Goal: Task Accomplishment & Management: Manage account settings

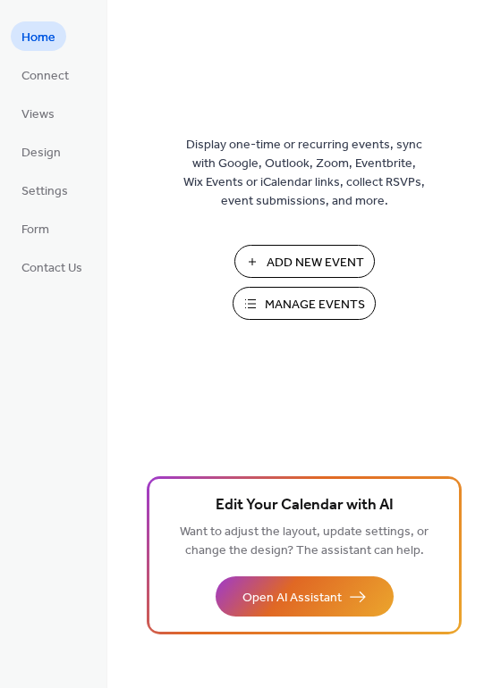
click at [294, 299] on span "Manage Events" at bounding box center [315, 305] width 100 height 19
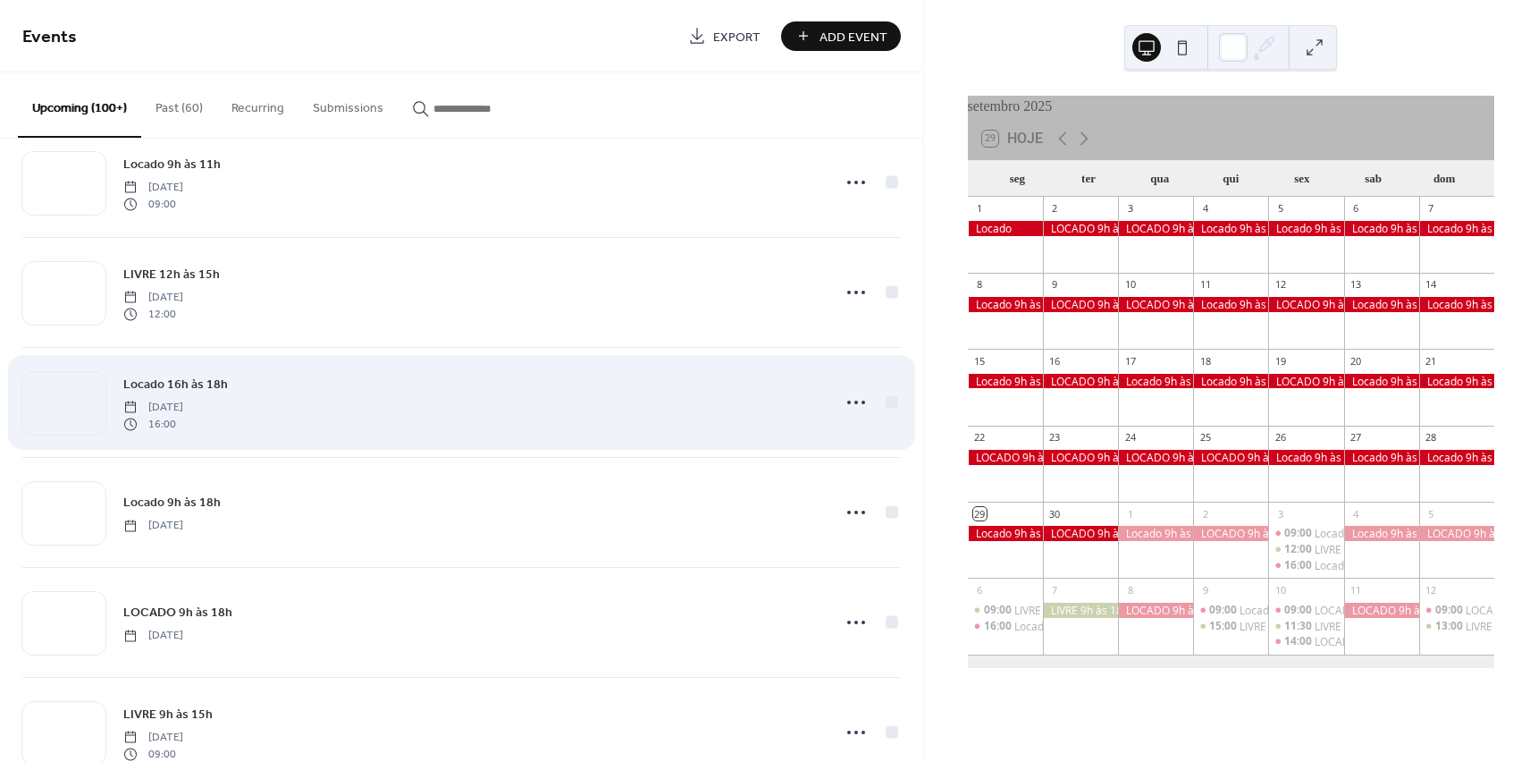
scroll to position [447, 0]
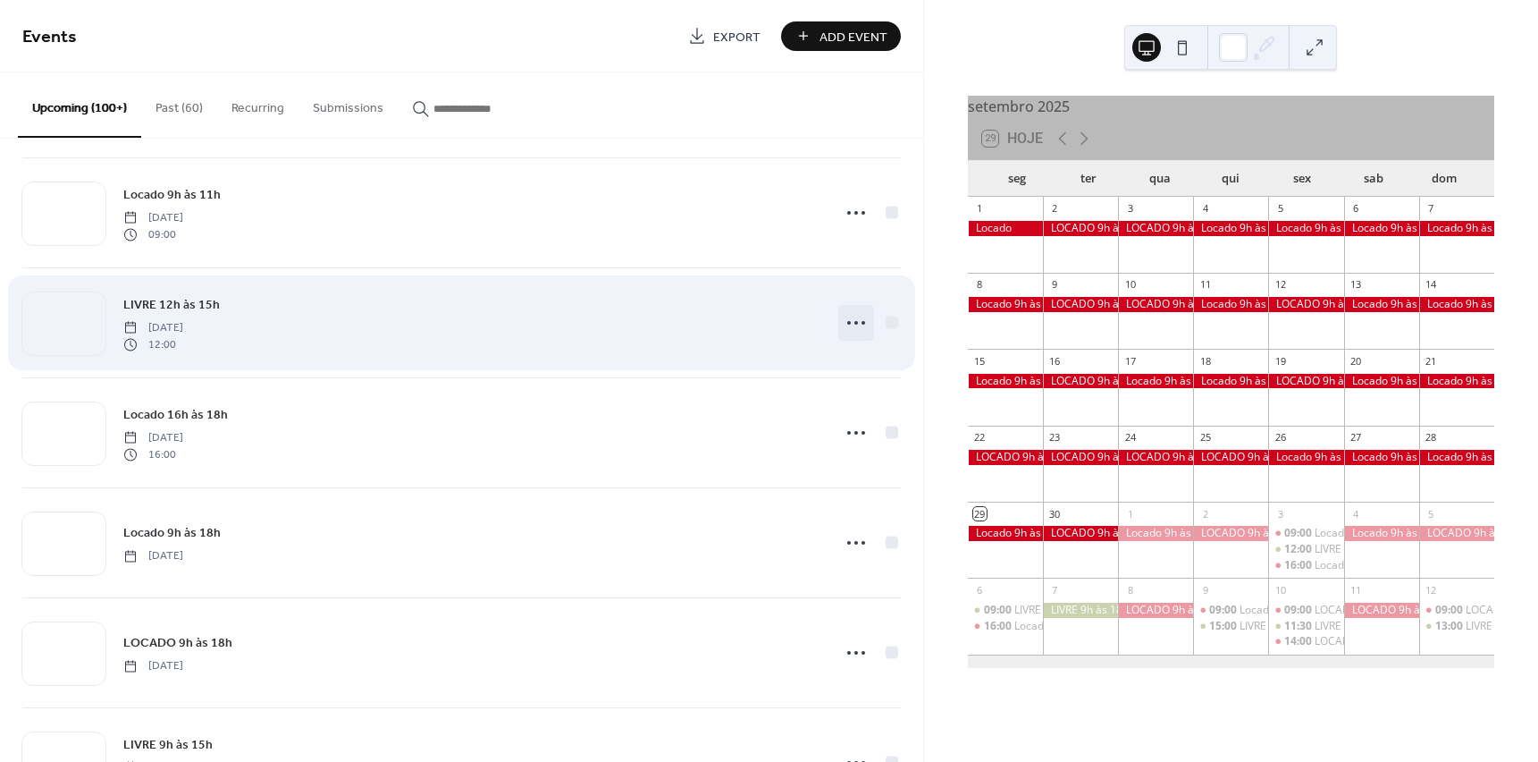
click at [843, 320] on icon at bounding box center [856, 322] width 29 height 29
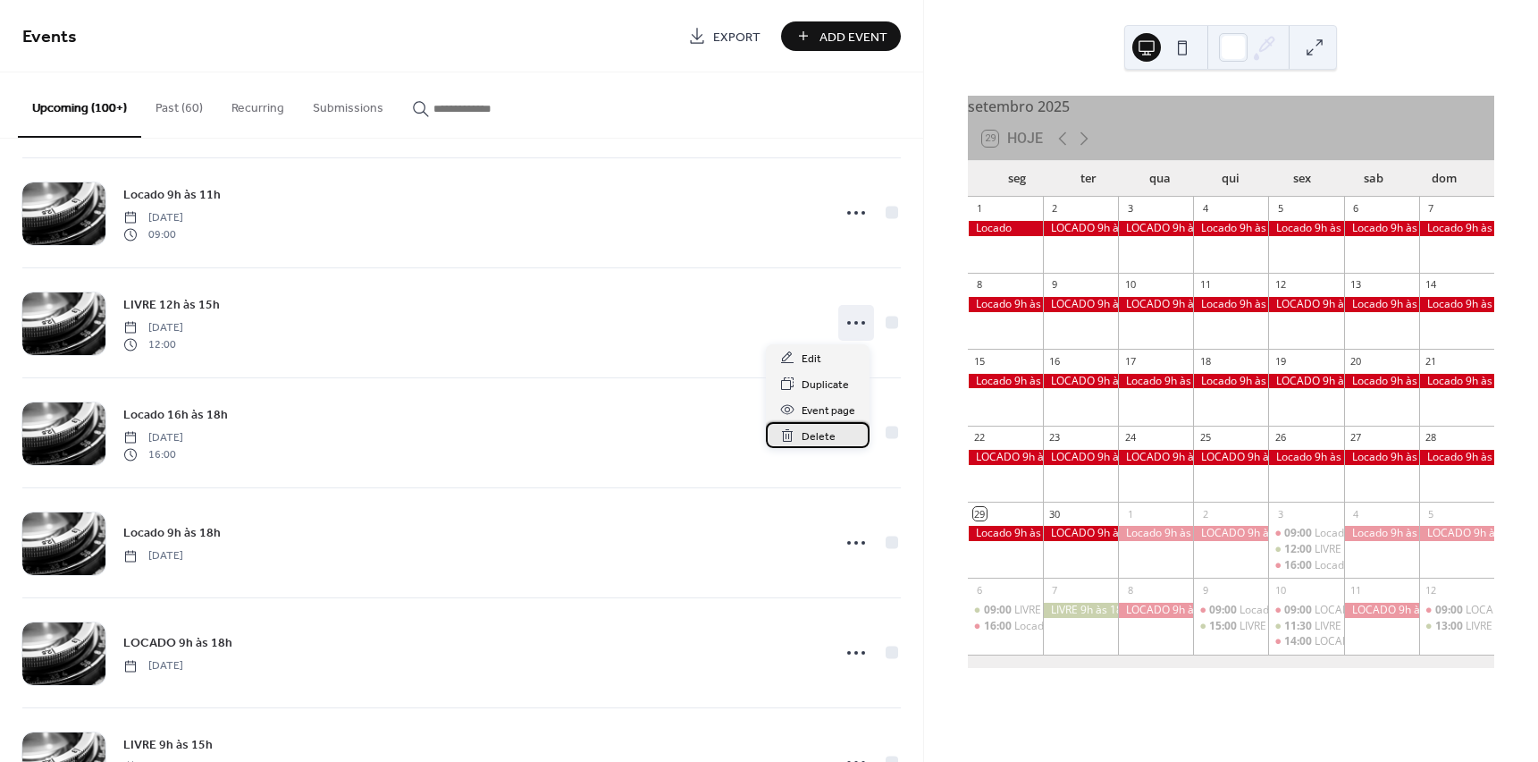
click at [810, 437] on span "Delete" at bounding box center [819, 436] width 34 height 19
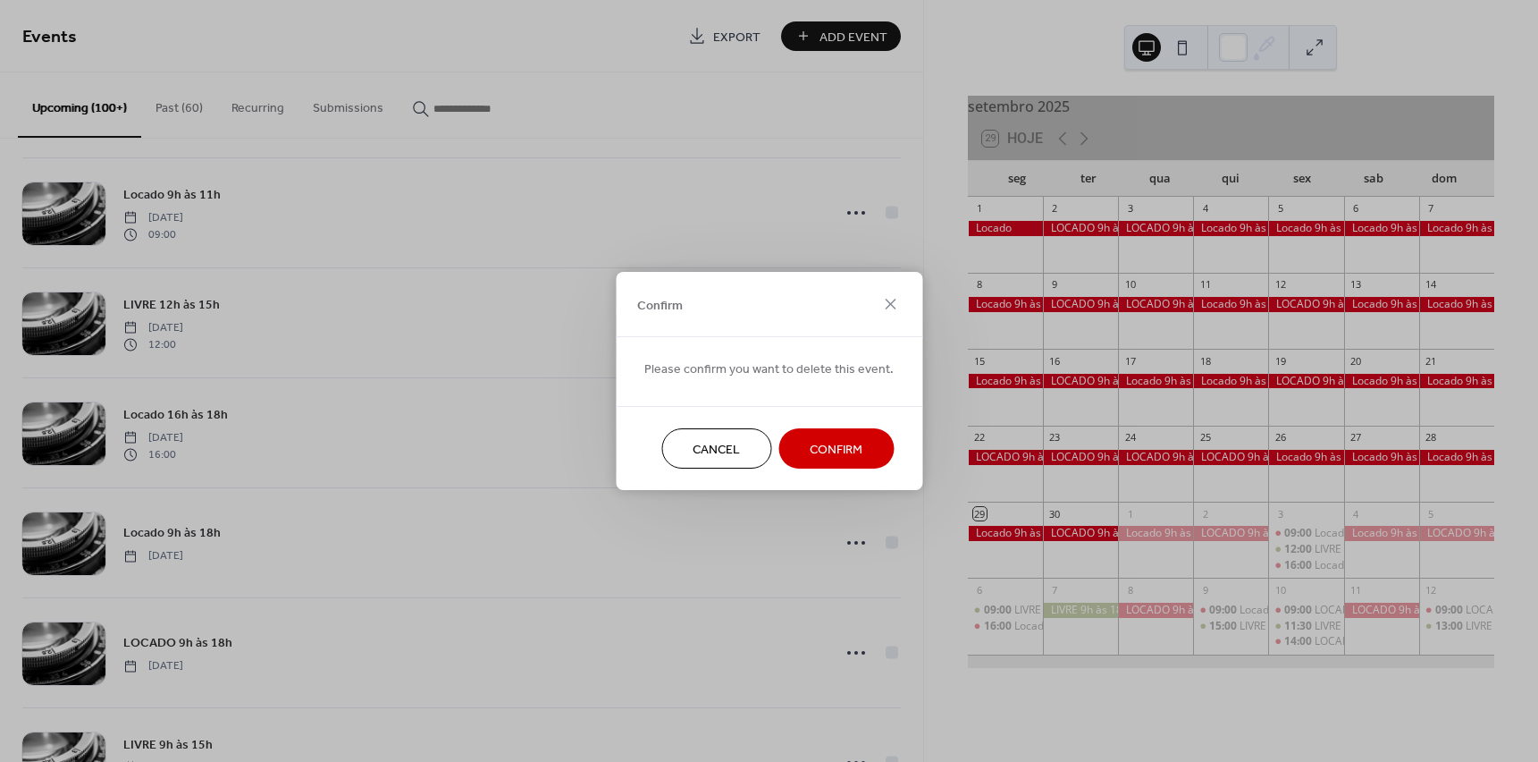
drag, startPoint x: 830, startPoint y: 452, endPoint x: 822, endPoint y: 445, distance: 11.4
click at [829, 450] on span "Confirm" at bounding box center [836, 450] width 53 height 19
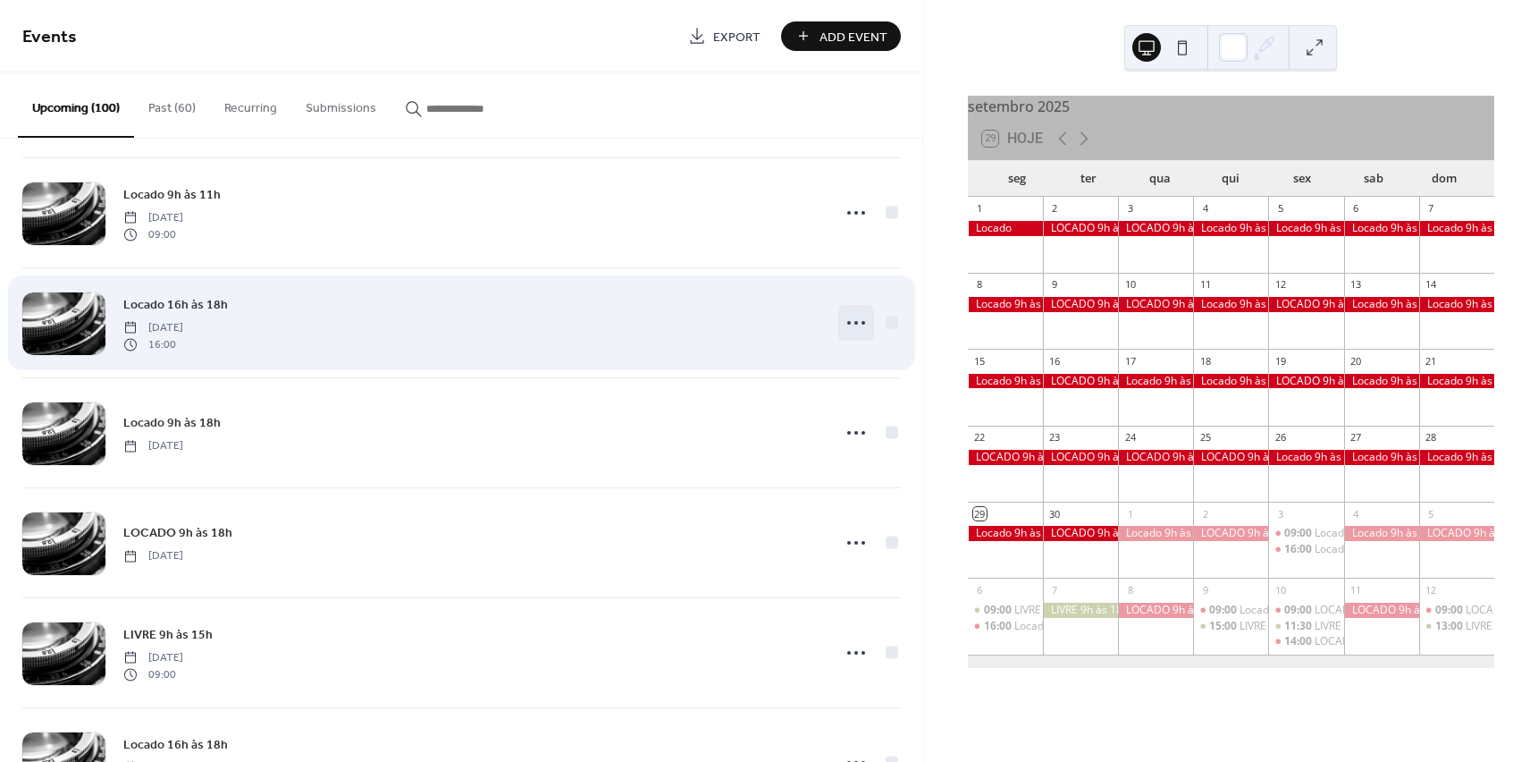
click at [861, 320] on icon at bounding box center [856, 322] width 29 height 29
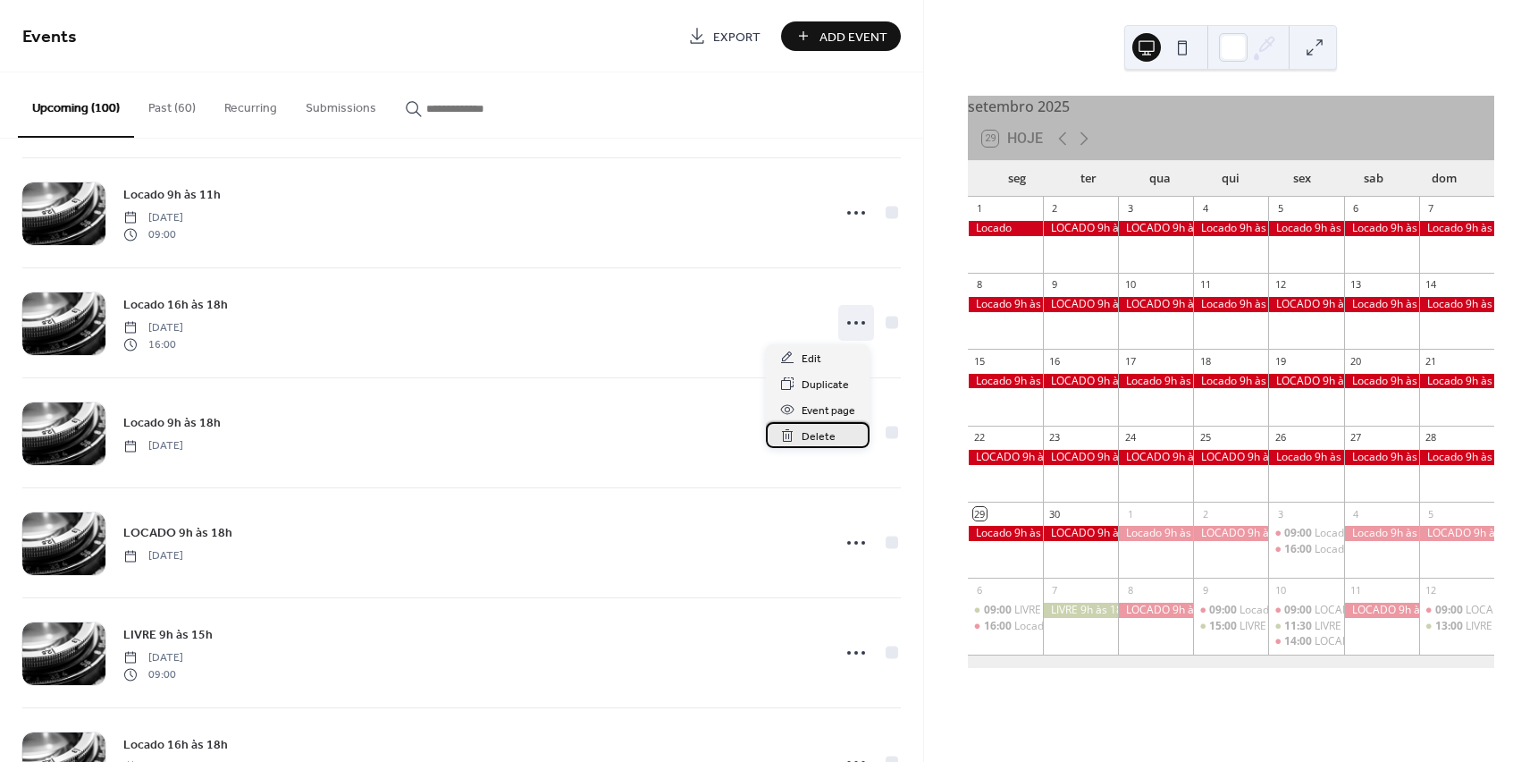
click at [830, 434] on span "Delete" at bounding box center [819, 436] width 34 height 19
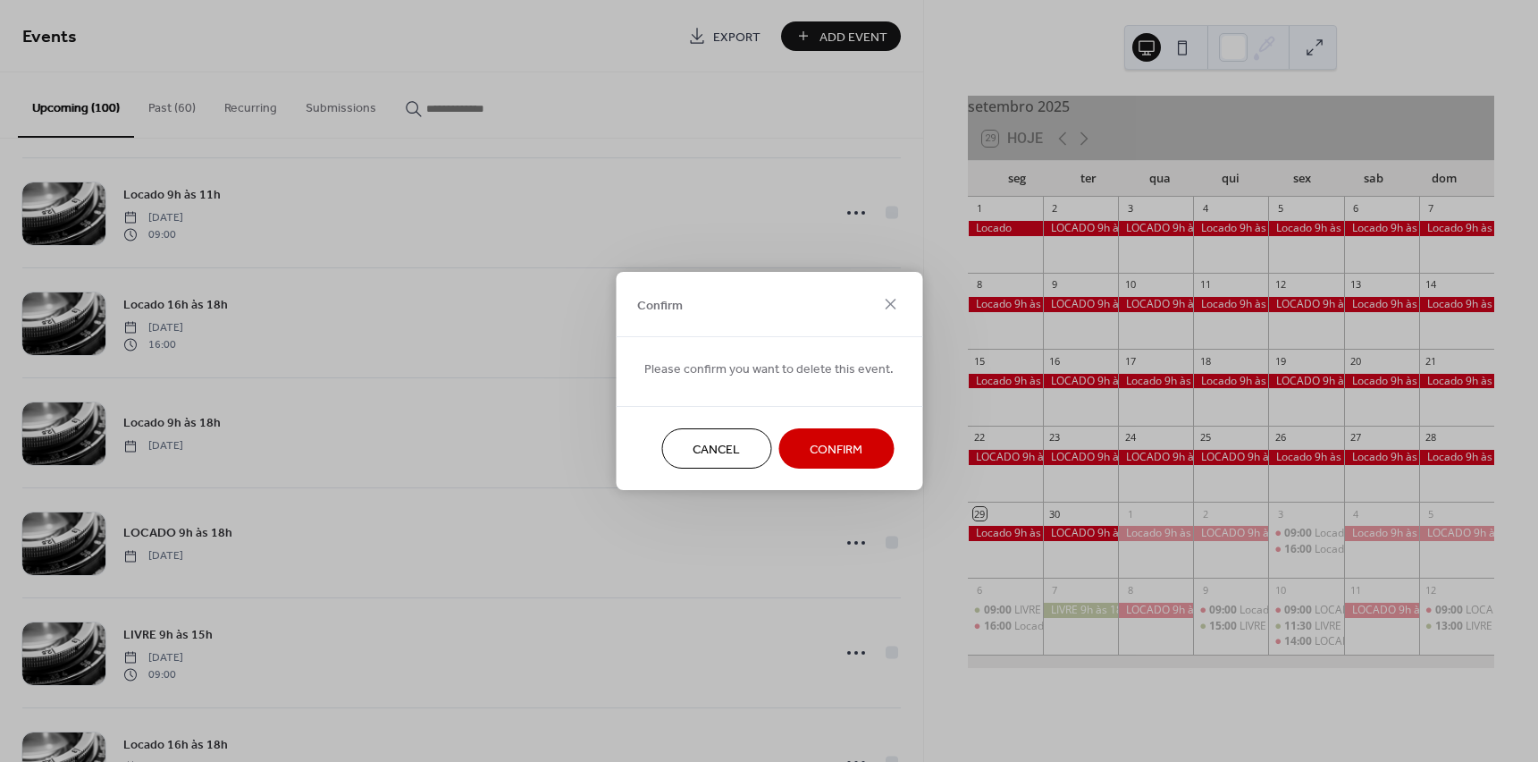
click at [817, 443] on span "Confirm" at bounding box center [836, 450] width 53 height 19
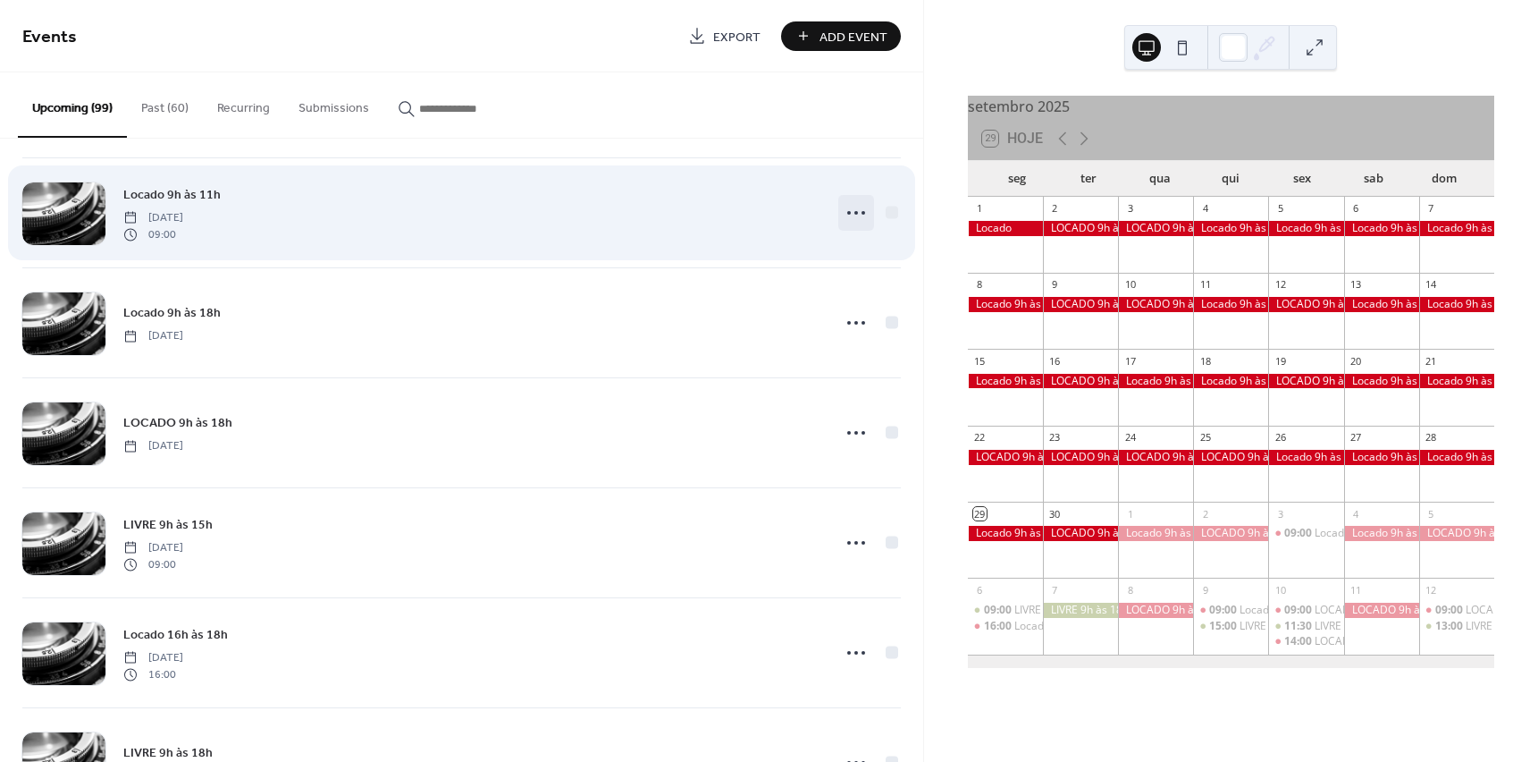
click at [846, 210] on icon at bounding box center [856, 212] width 29 height 29
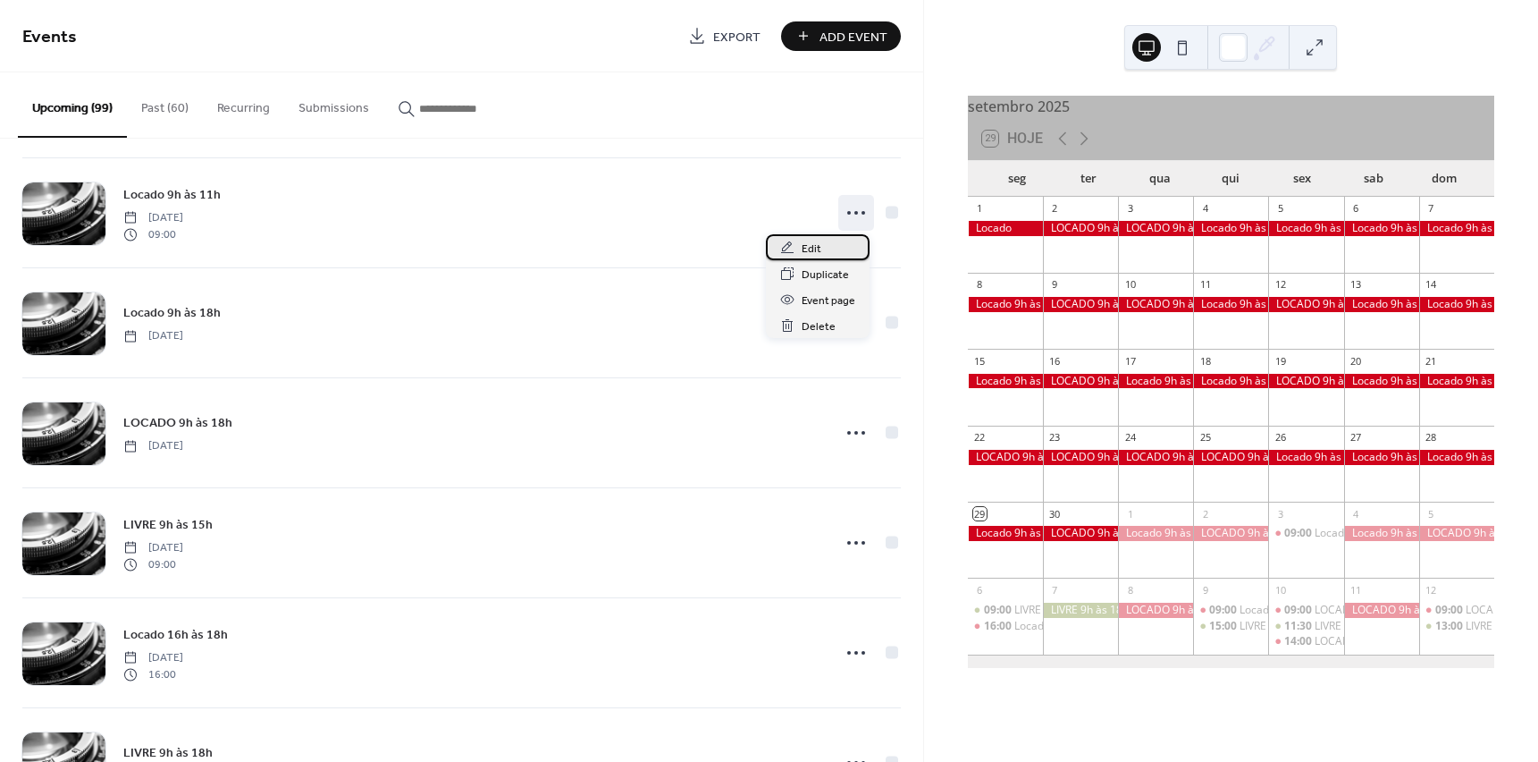
click at [819, 246] on span "Edit" at bounding box center [812, 249] width 20 height 19
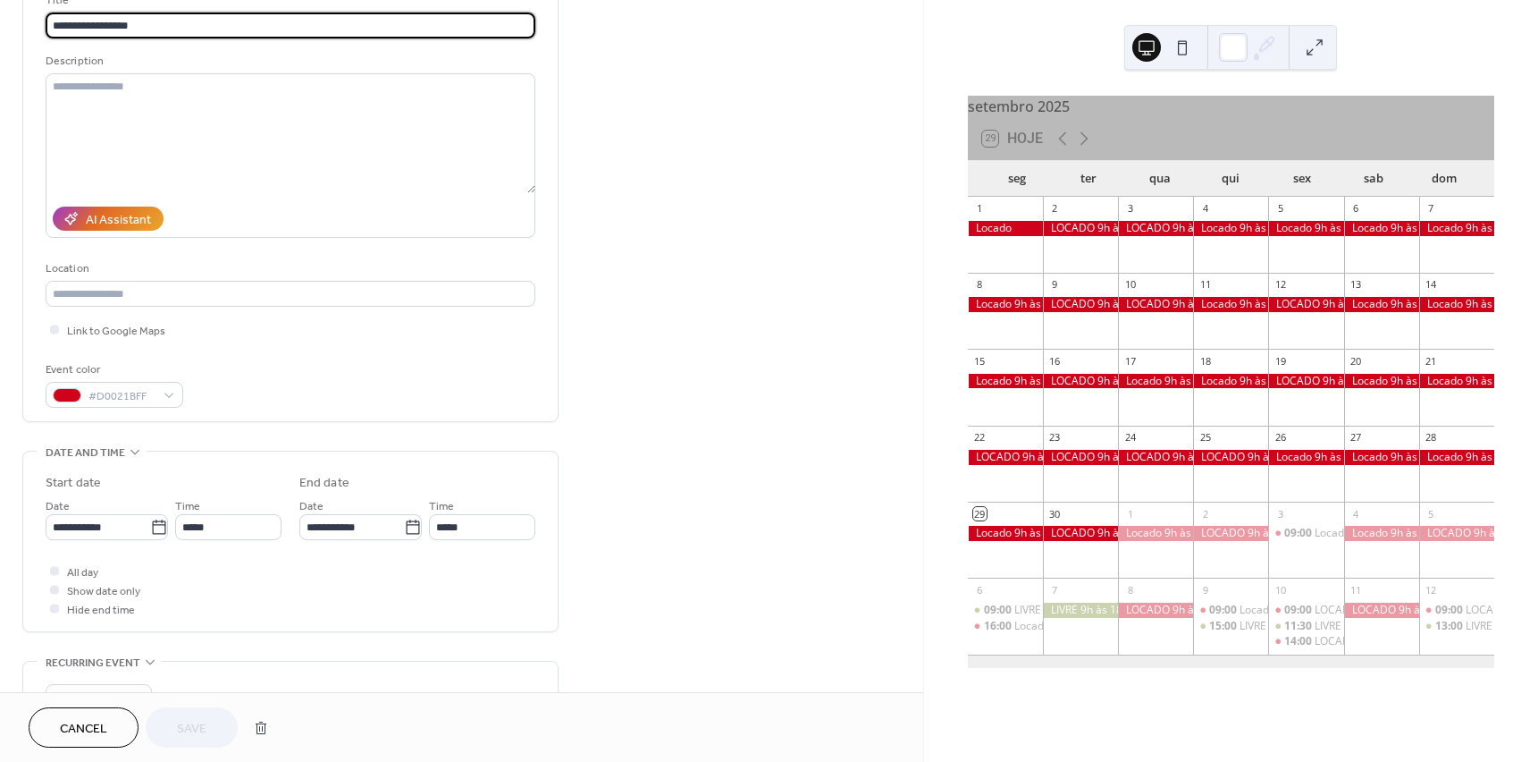
scroll to position [179, 0]
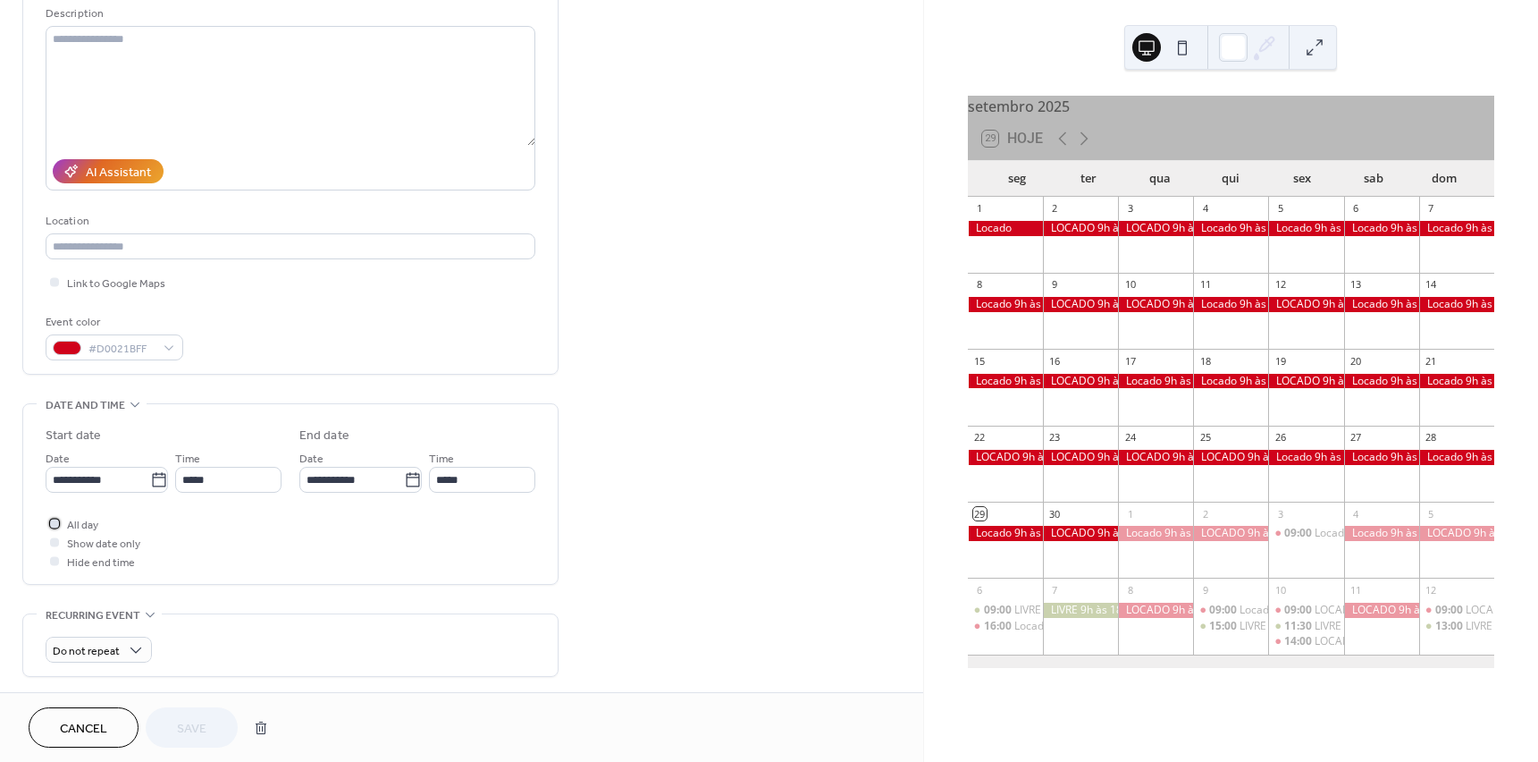
click at [55, 526] on div at bounding box center [54, 522] width 9 height 9
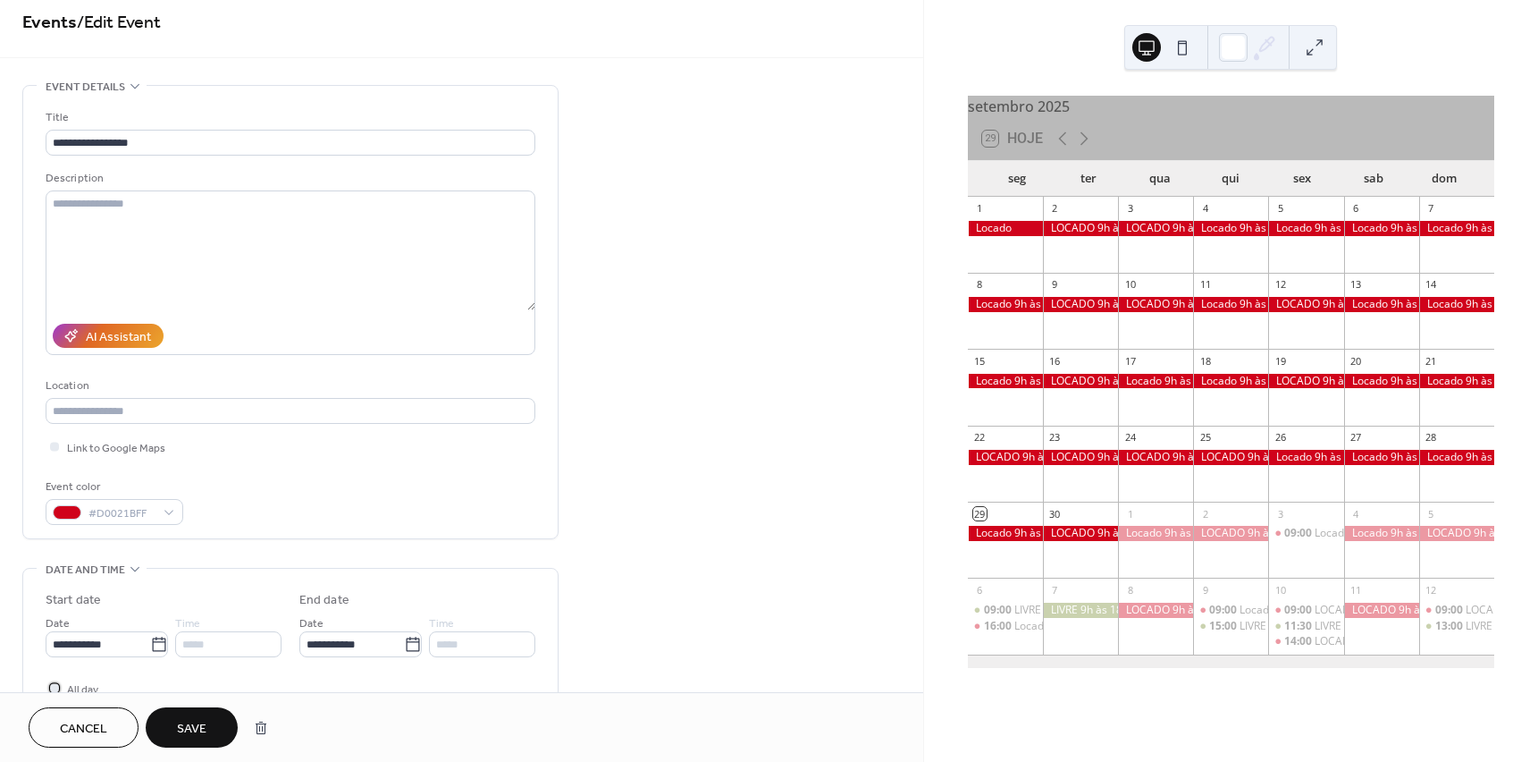
scroll to position [0, 0]
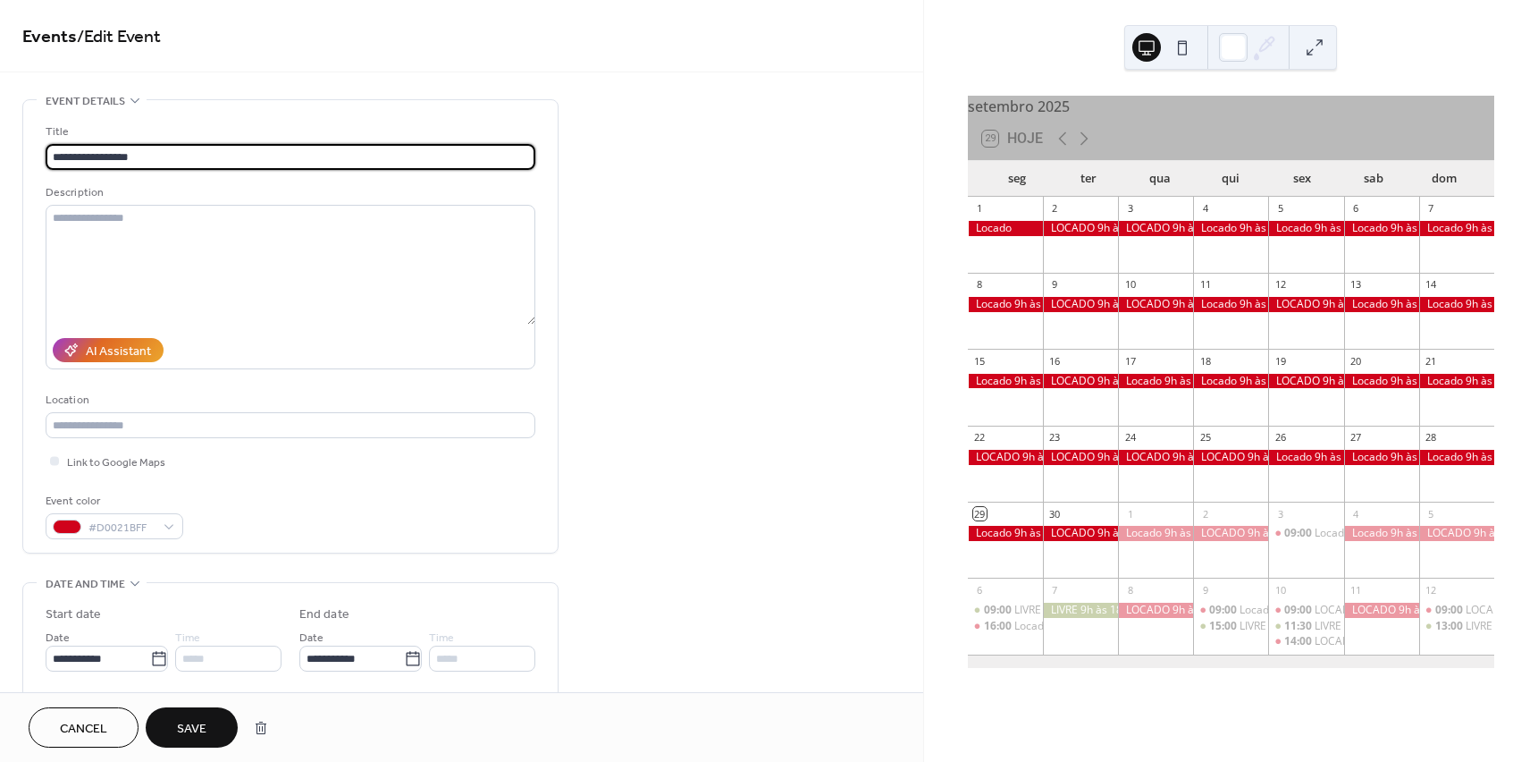
drag, startPoint x: 122, startPoint y: 157, endPoint x: 164, endPoint y: 161, distance: 43.1
click at [164, 161] on input "**********" at bounding box center [291, 157] width 490 height 26
type input "**********"
click at [187, 721] on span "Save" at bounding box center [192, 729] width 30 height 19
